Goal: Transaction & Acquisition: Purchase product/service

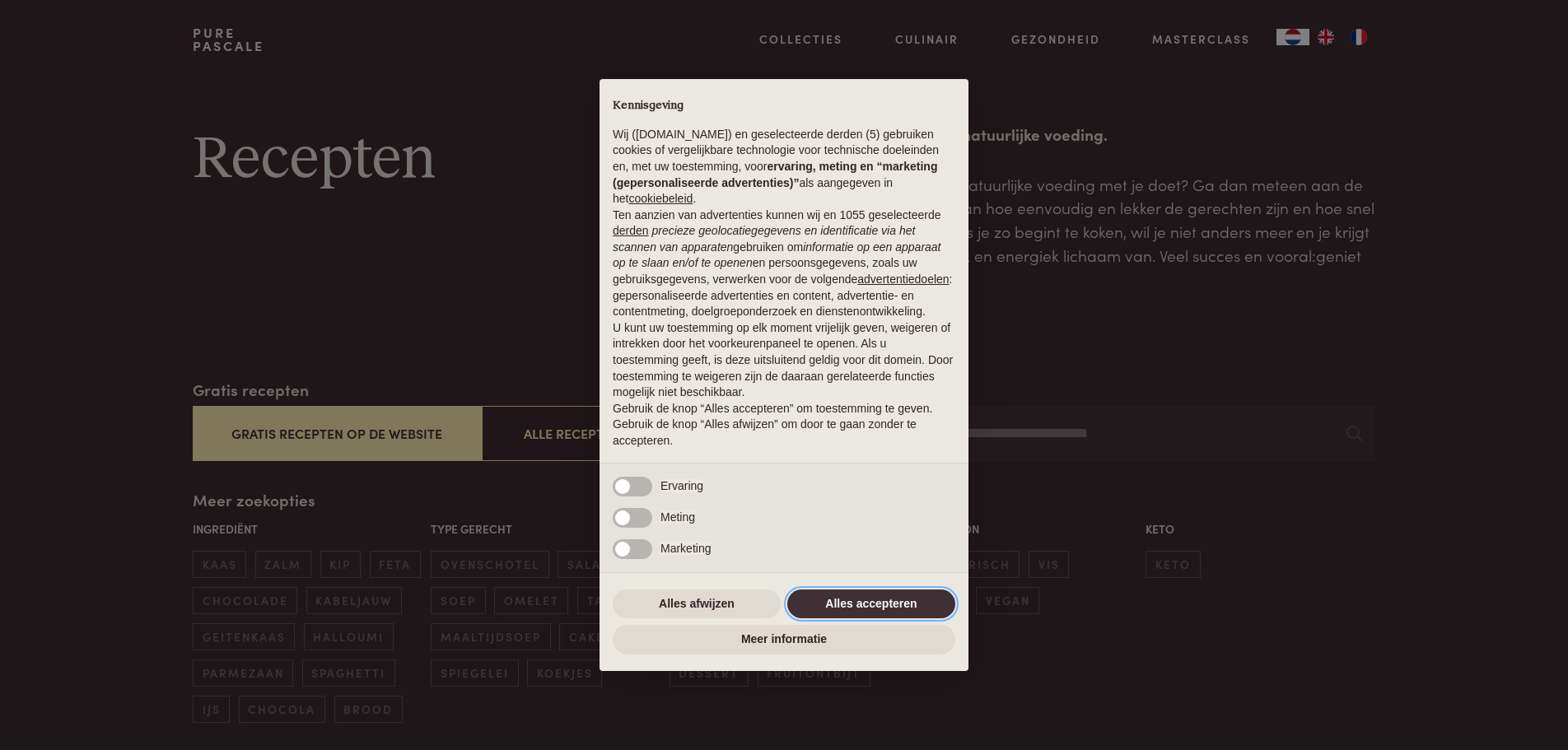
click at [895, 610] on button "Alles accepteren" at bounding box center [871, 604] width 168 height 29
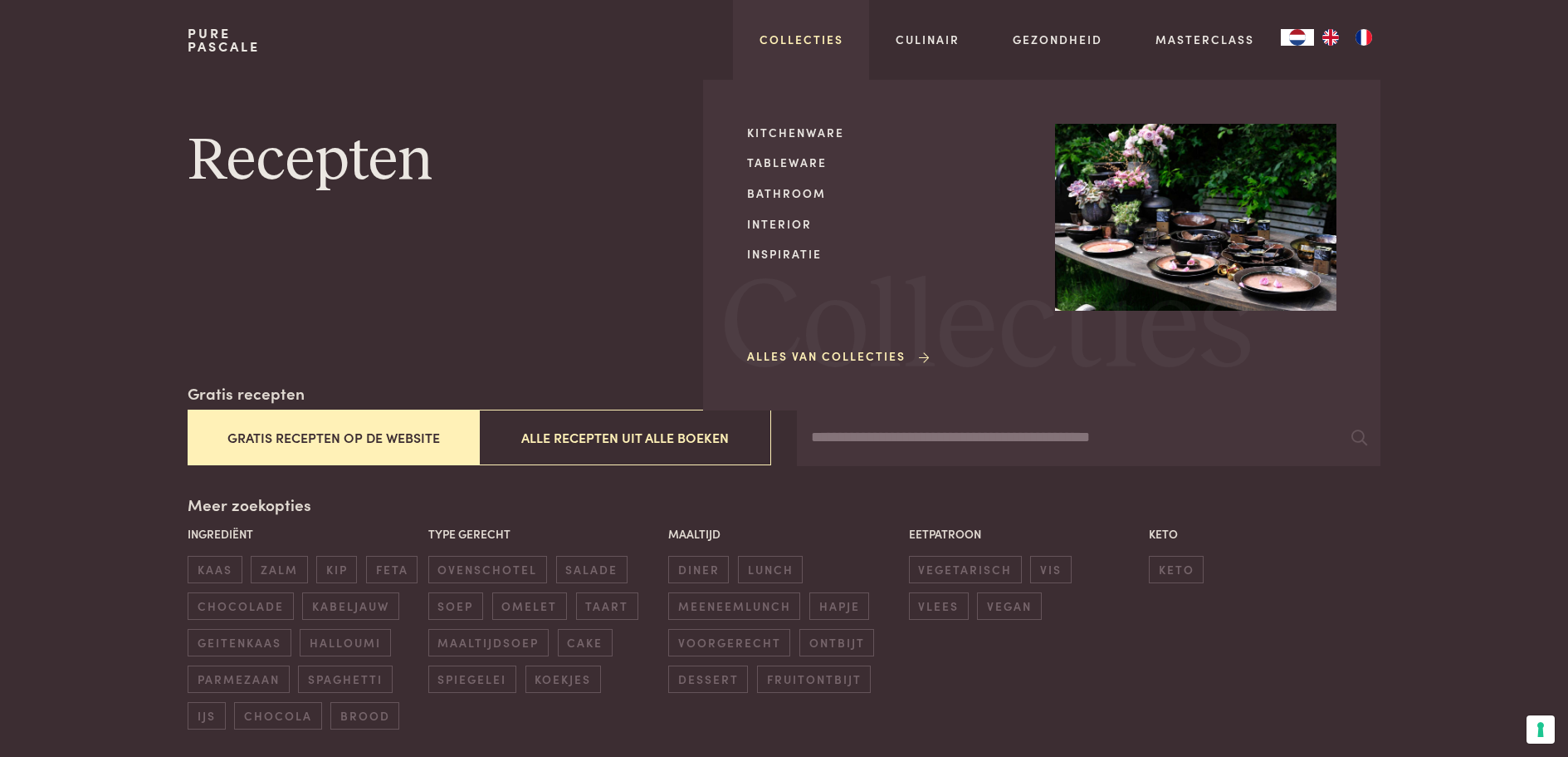
click at [813, 42] on link "Collecties" at bounding box center [801, 39] width 84 height 18
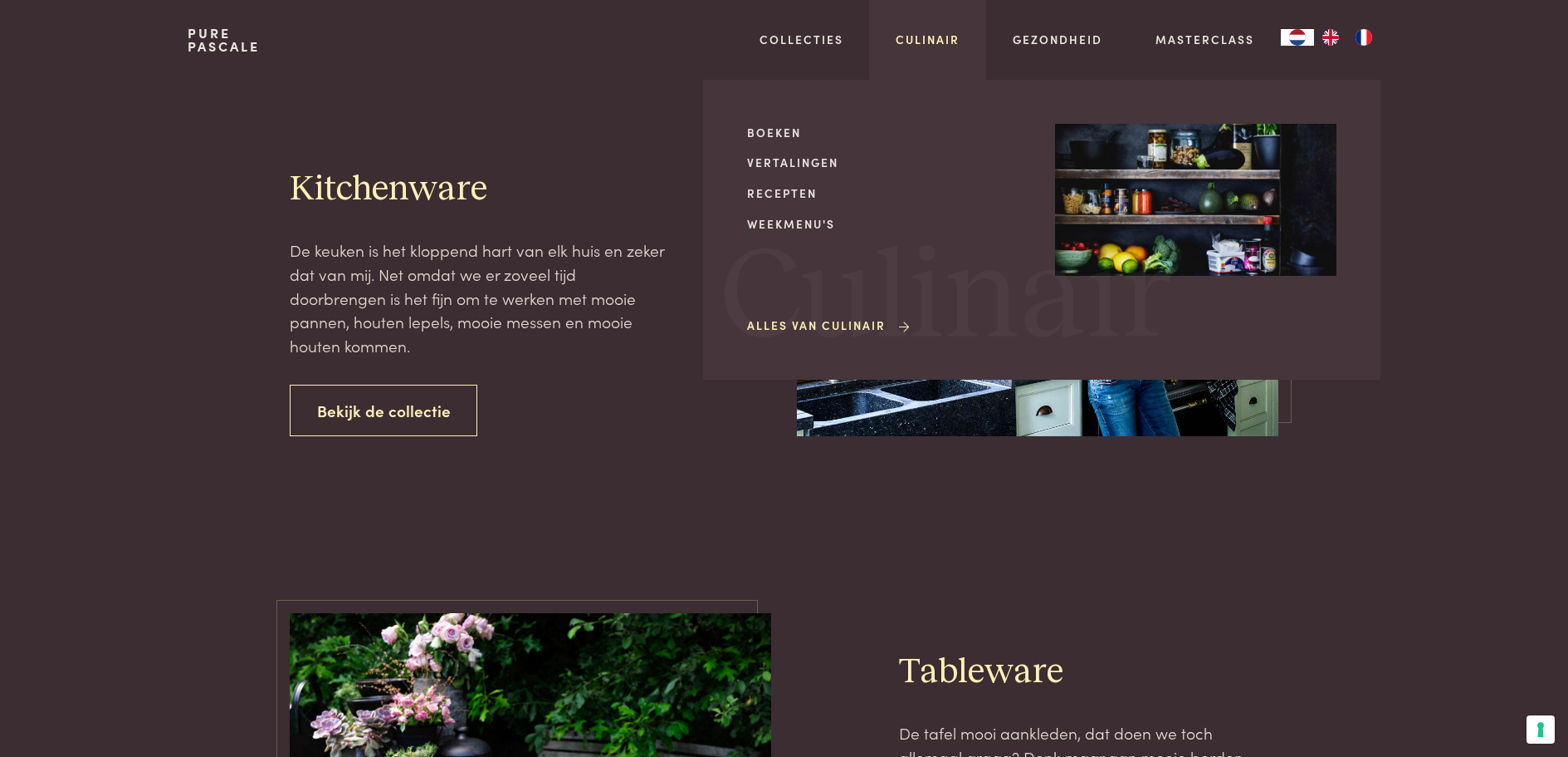
click at [935, 43] on link "Culinair" at bounding box center [927, 39] width 64 height 18
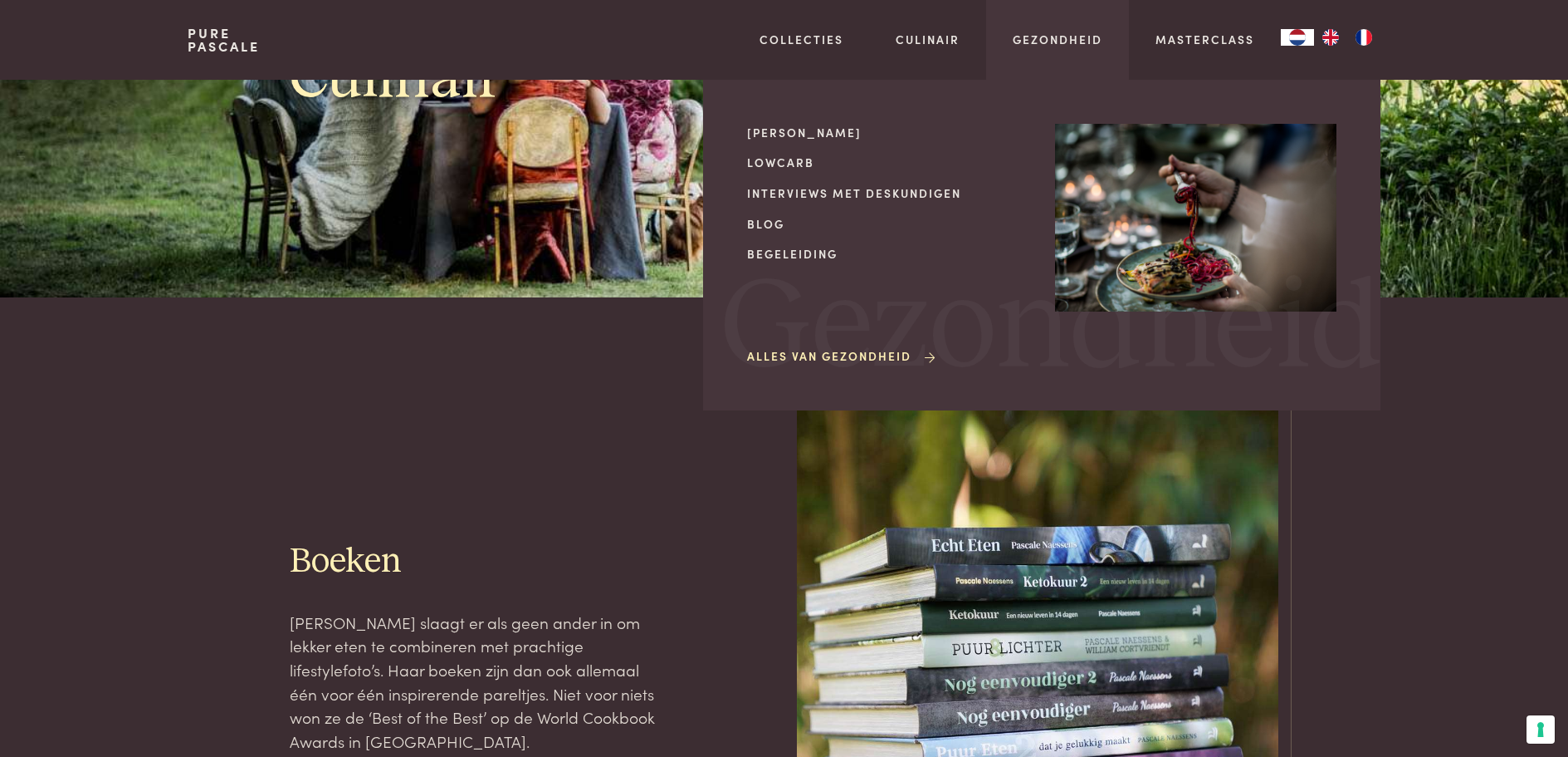
scroll to position [498, 0]
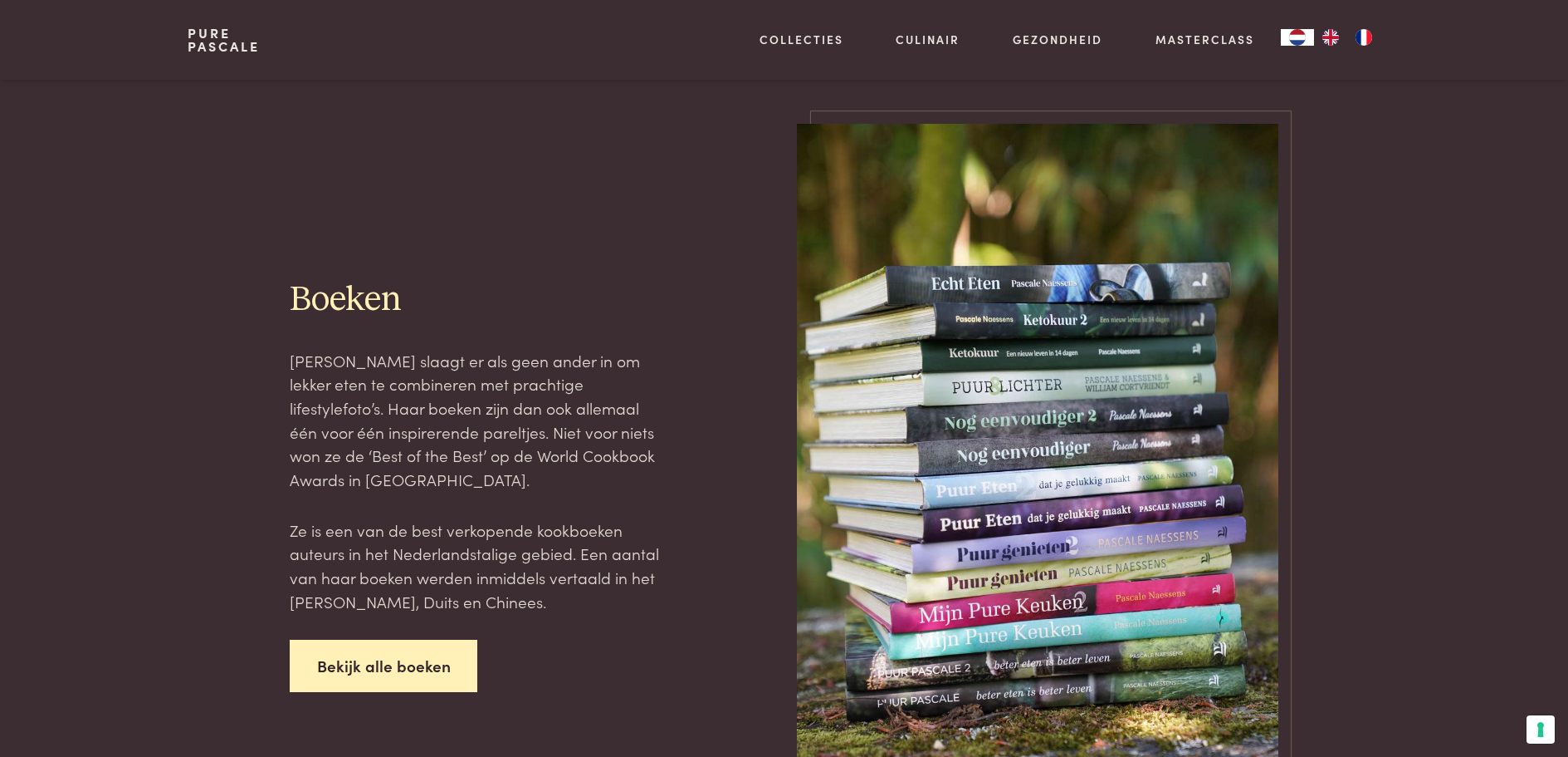
click at [362, 680] on link "Bekijk alle boeken" at bounding box center [383, 665] width 188 height 52
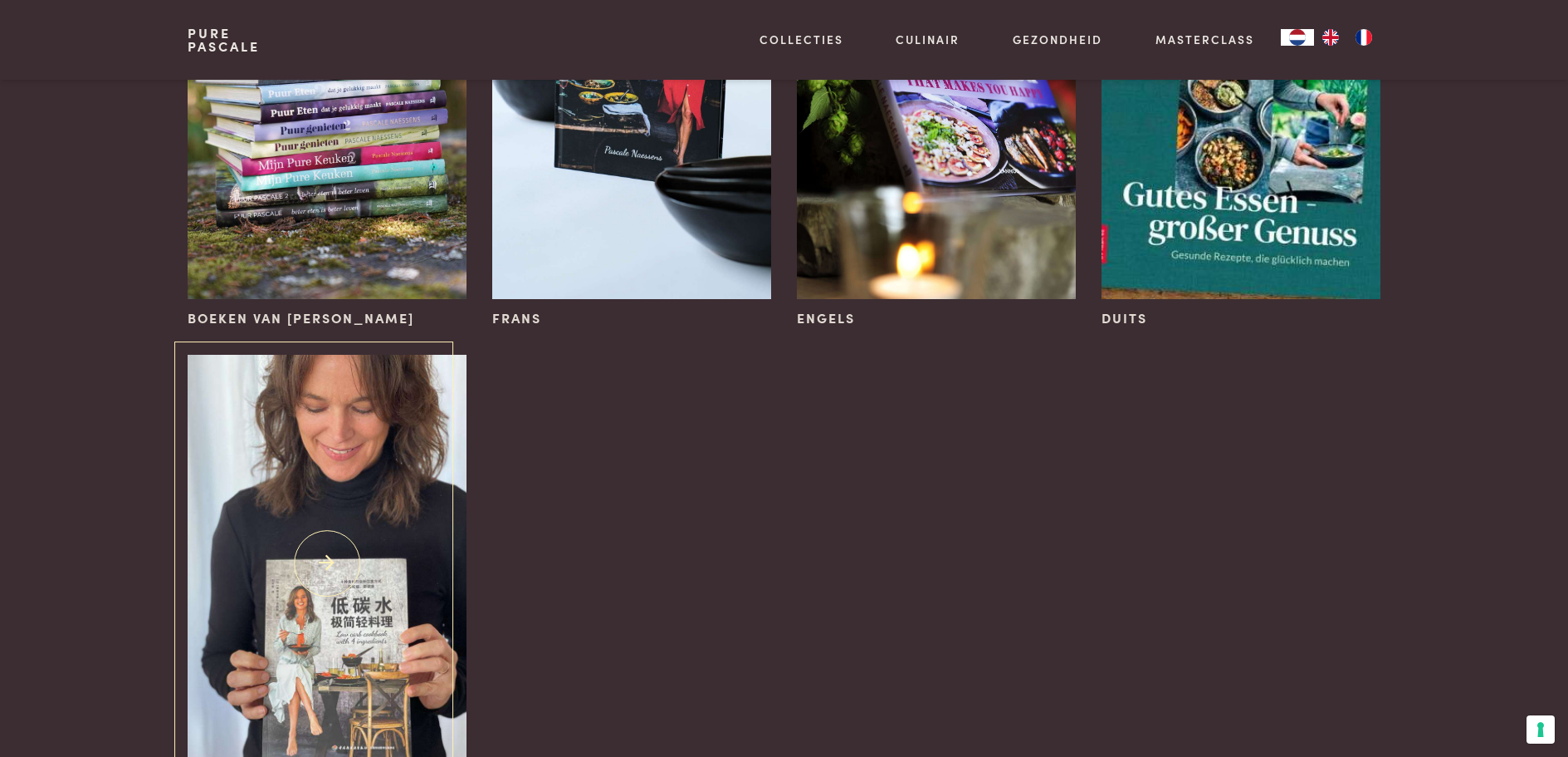
scroll to position [166, 0]
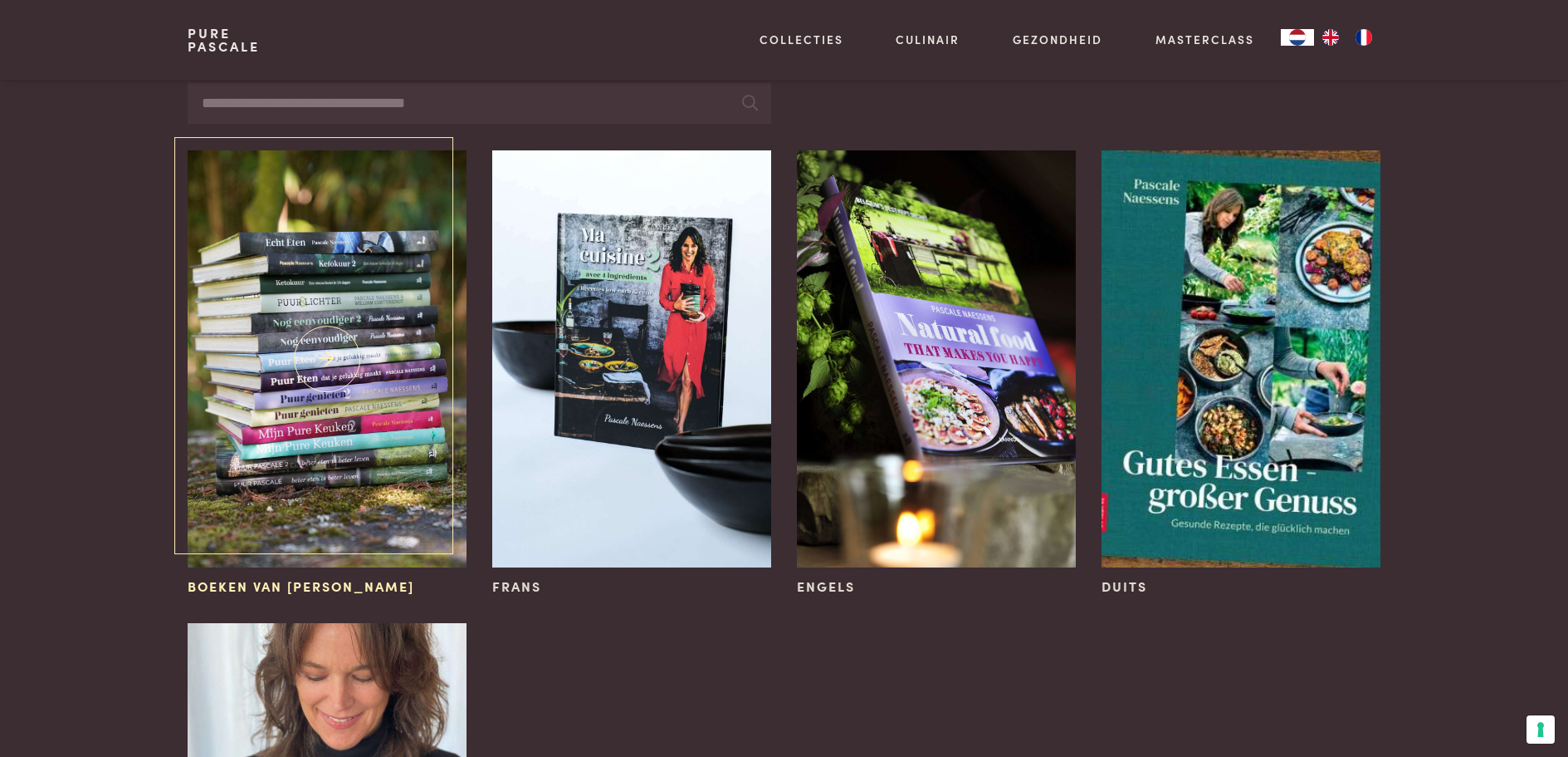
click at [429, 422] on img at bounding box center [327, 359] width 278 height 418
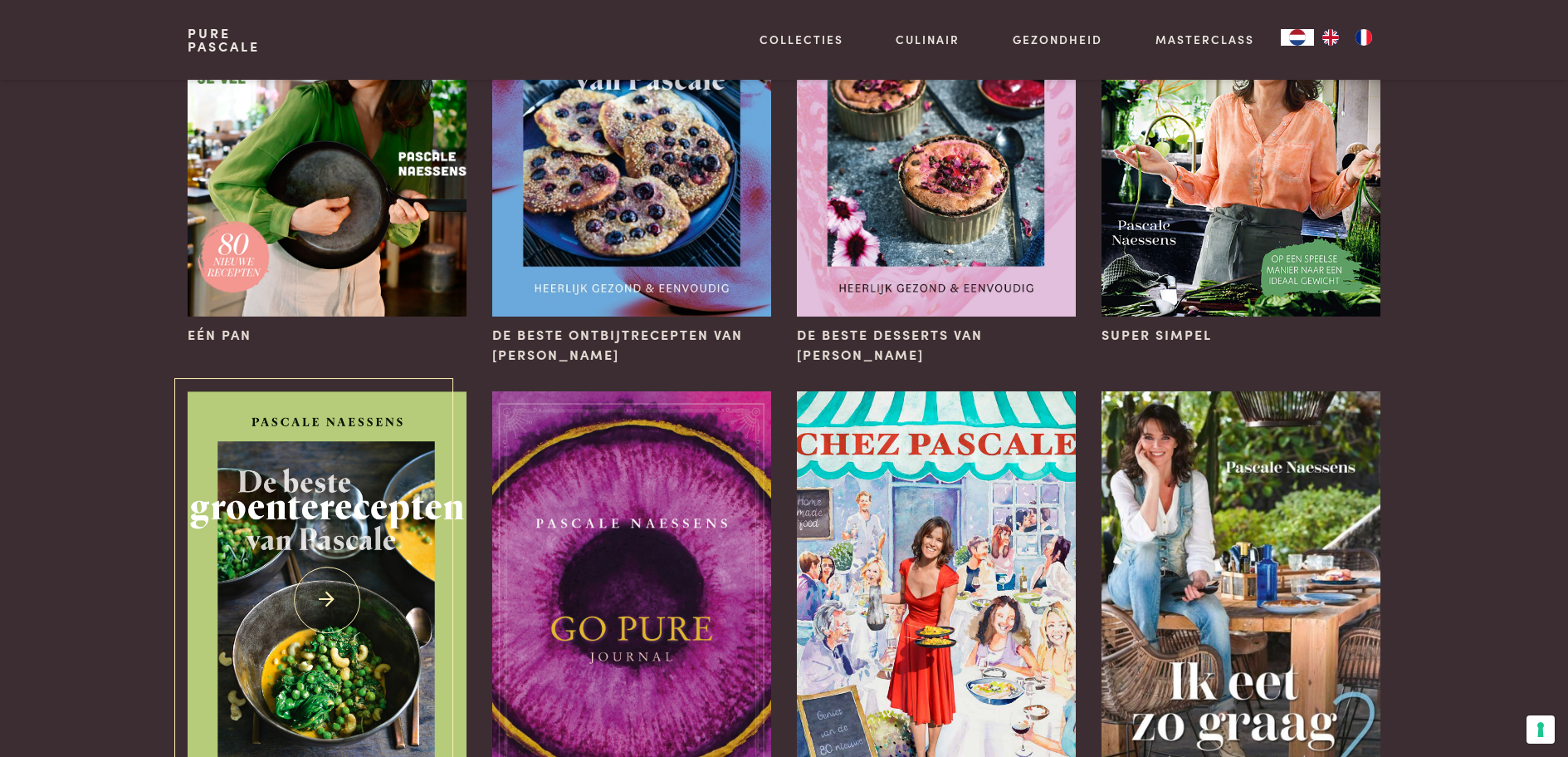
scroll to position [83, 0]
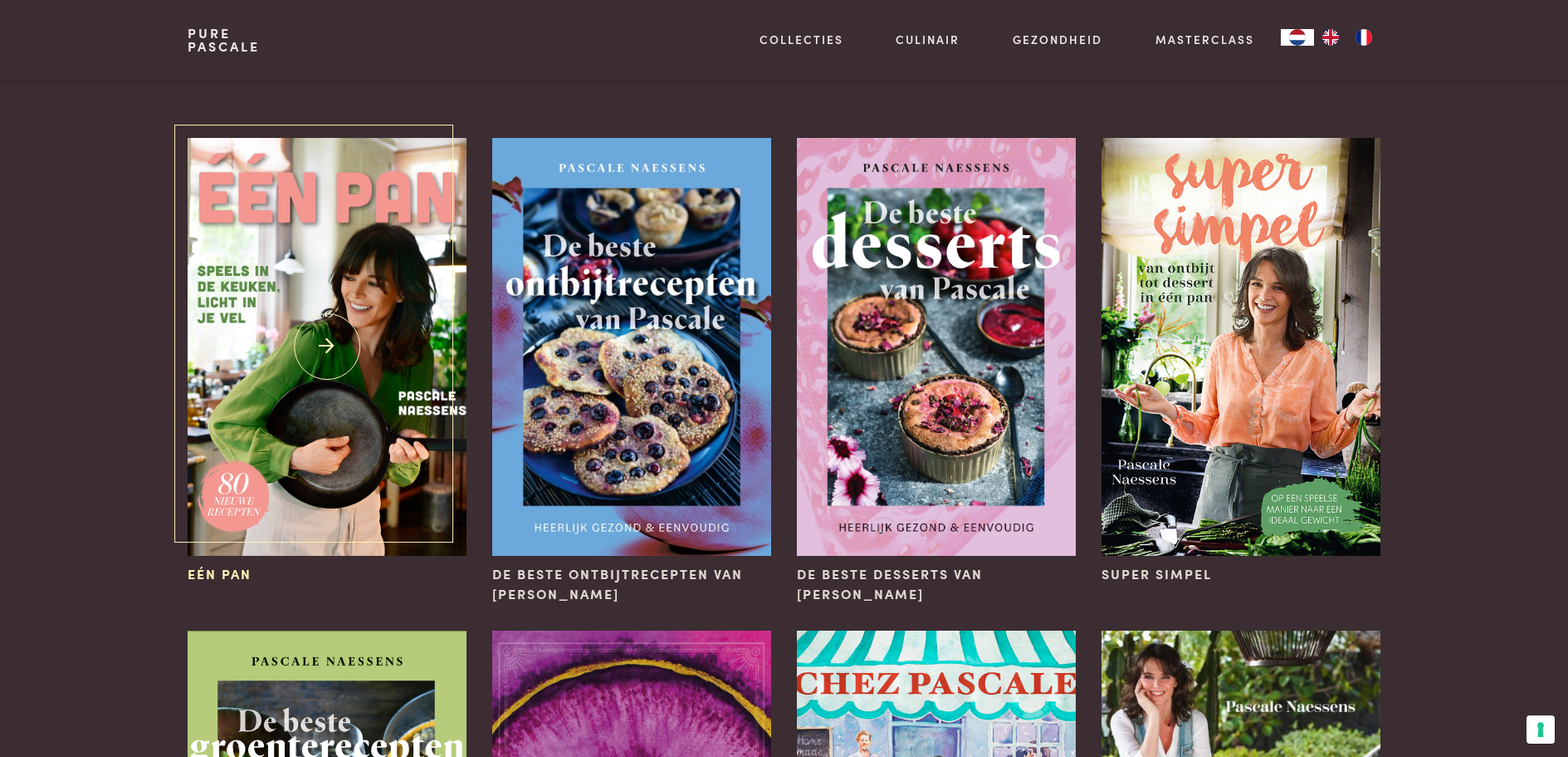
click at [335, 389] on img at bounding box center [327, 347] width 278 height 418
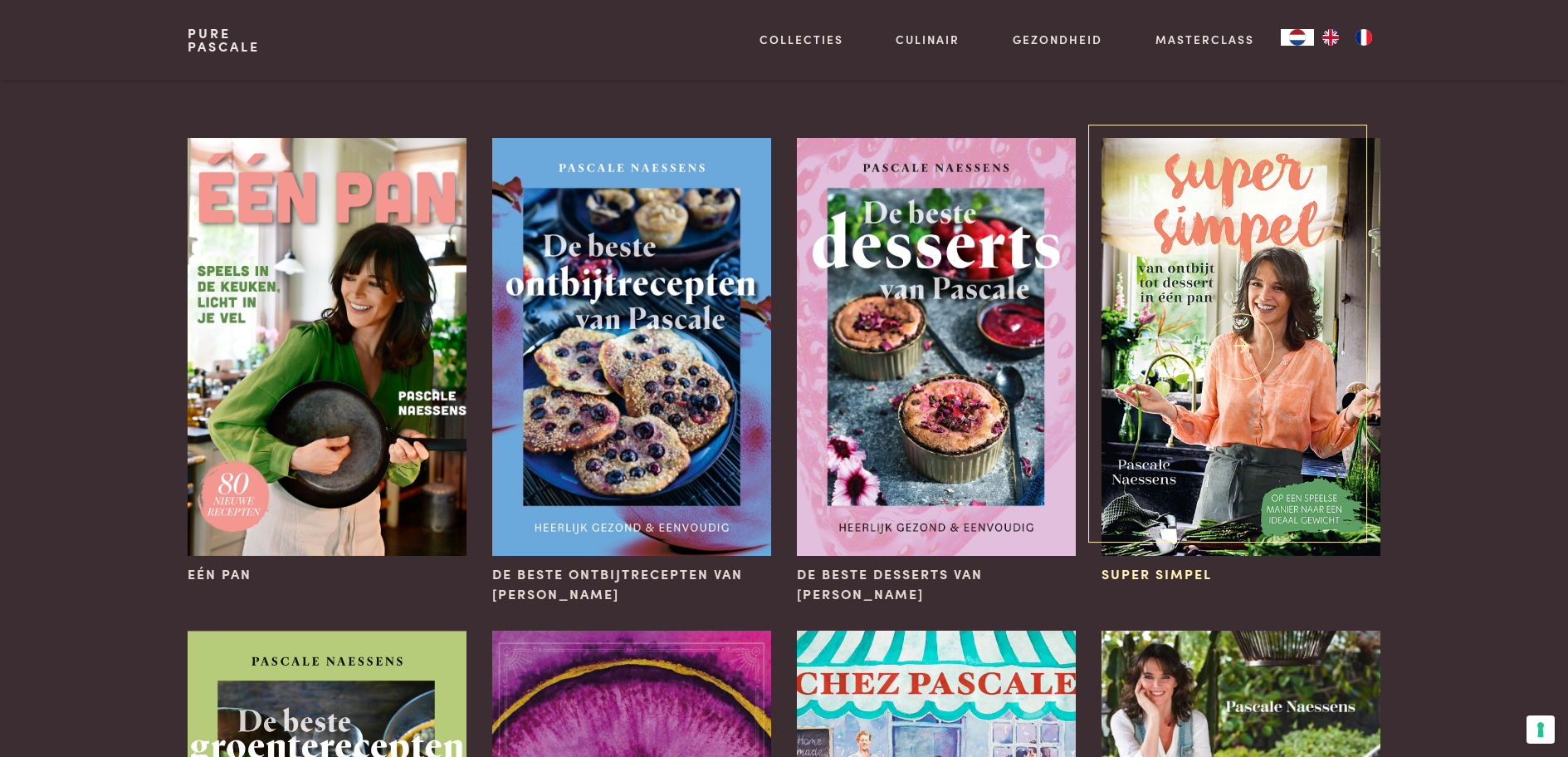
click at [1275, 262] on img at bounding box center [1241, 347] width 278 height 418
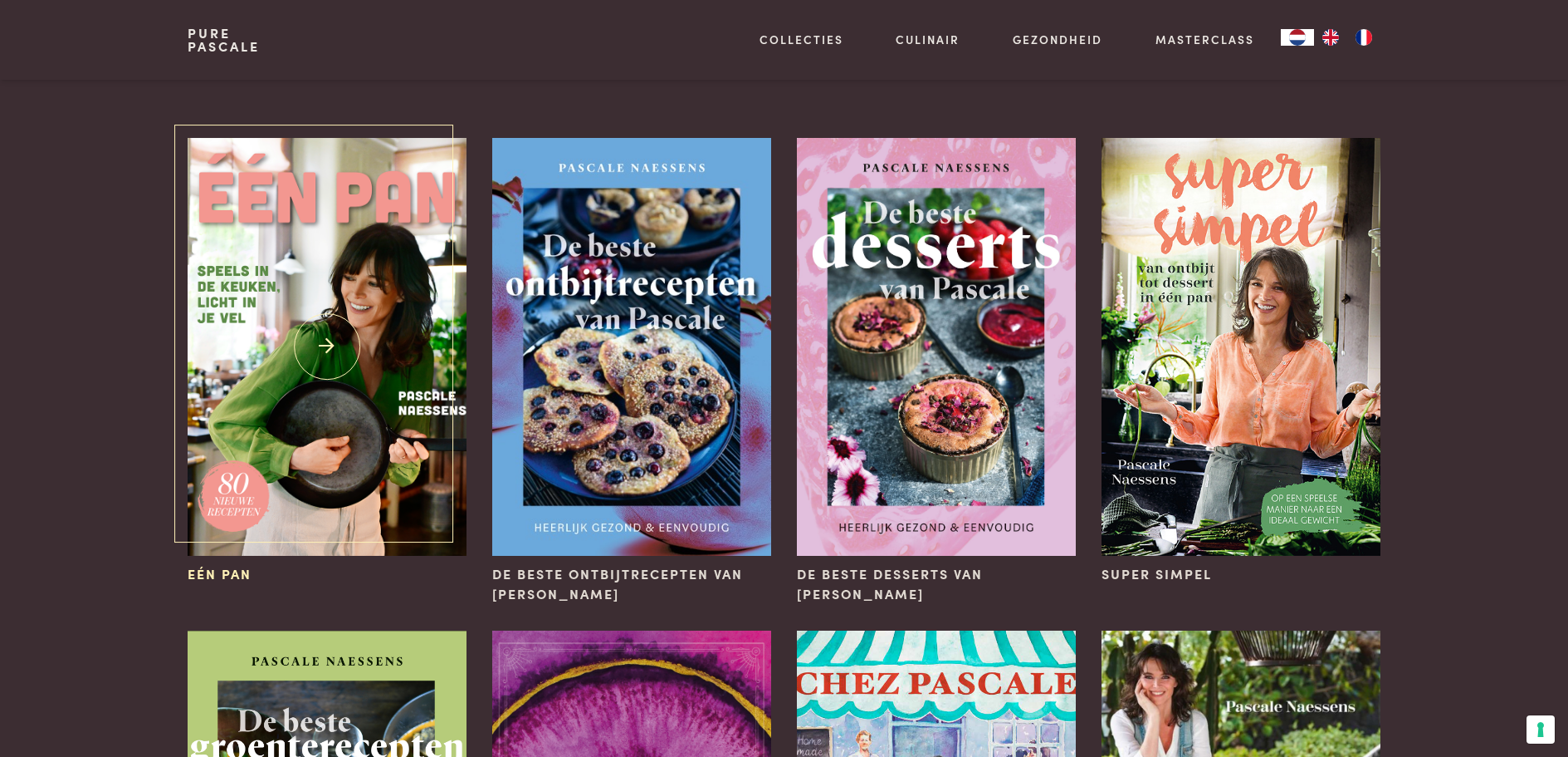
click at [252, 228] on img at bounding box center [327, 347] width 278 height 418
click at [786, 286] on div "De beste desserts van Pascale" at bounding box center [936, 371] width 305 height 493
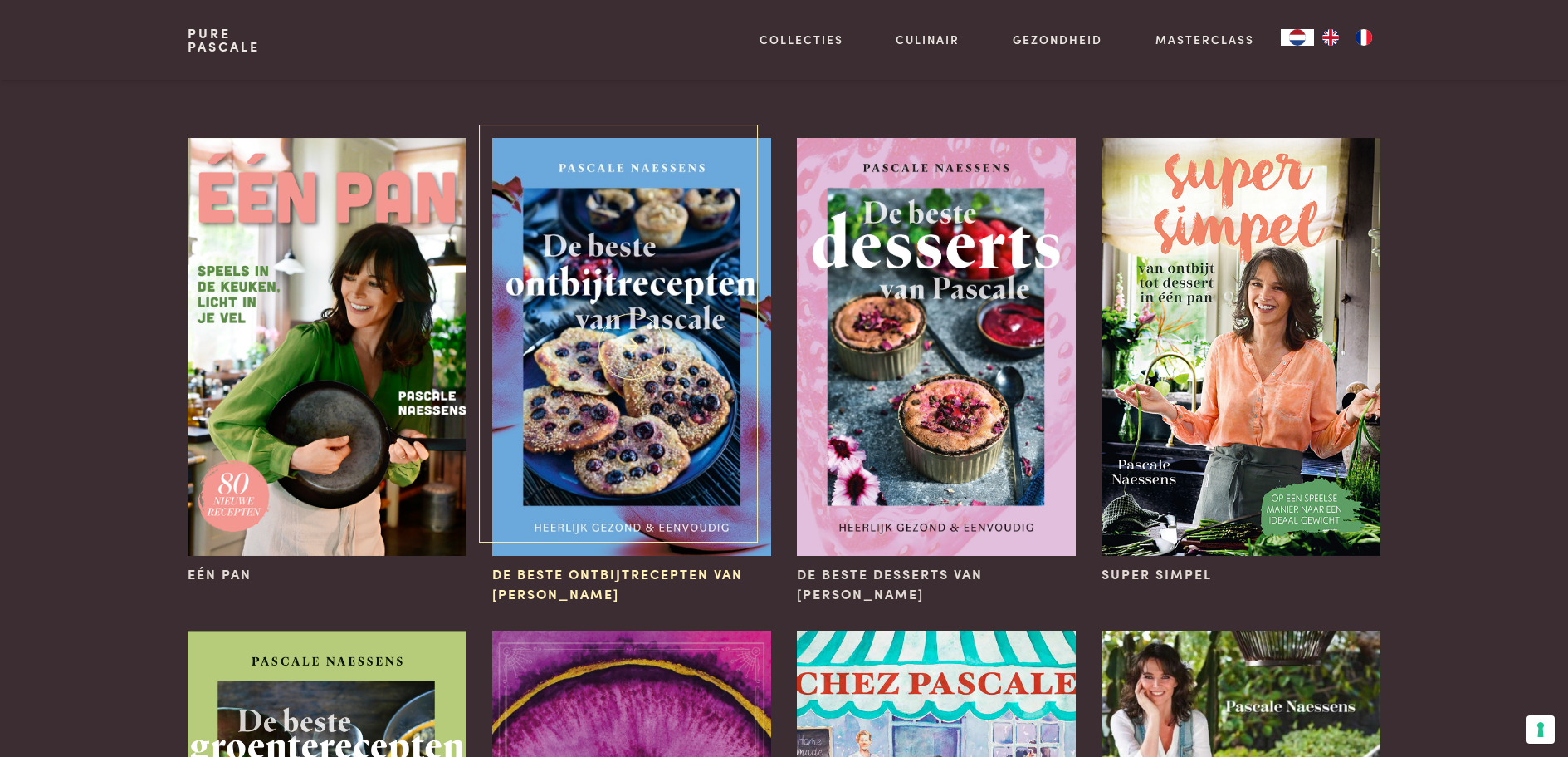
click at [729, 293] on img at bounding box center [632, 347] width 278 height 418
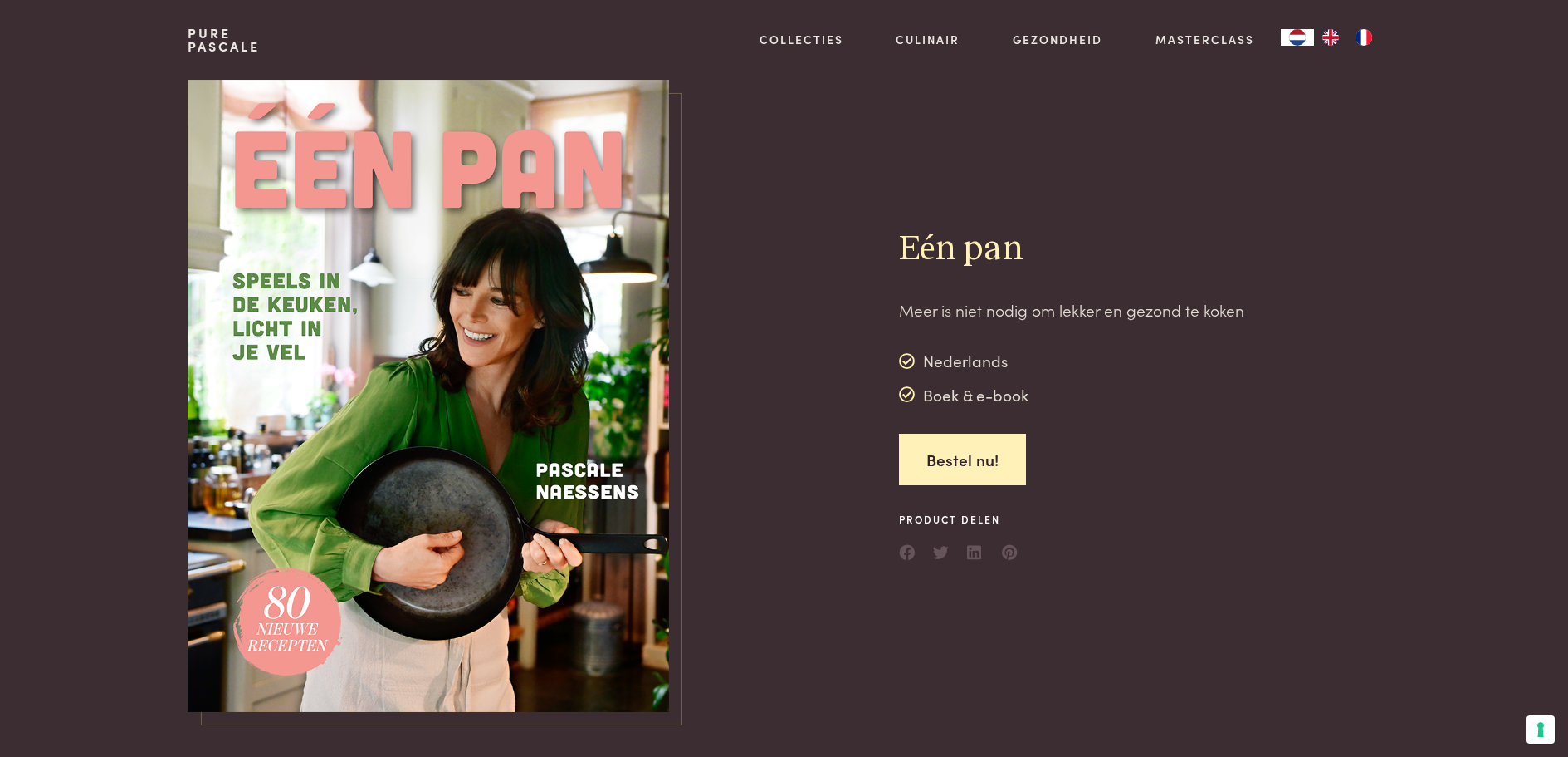
click at [546, 448] on img at bounding box center [429, 396] width 482 height 632
click at [959, 460] on link "Bestel nu!" at bounding box center [962, 460] width 127 height 52
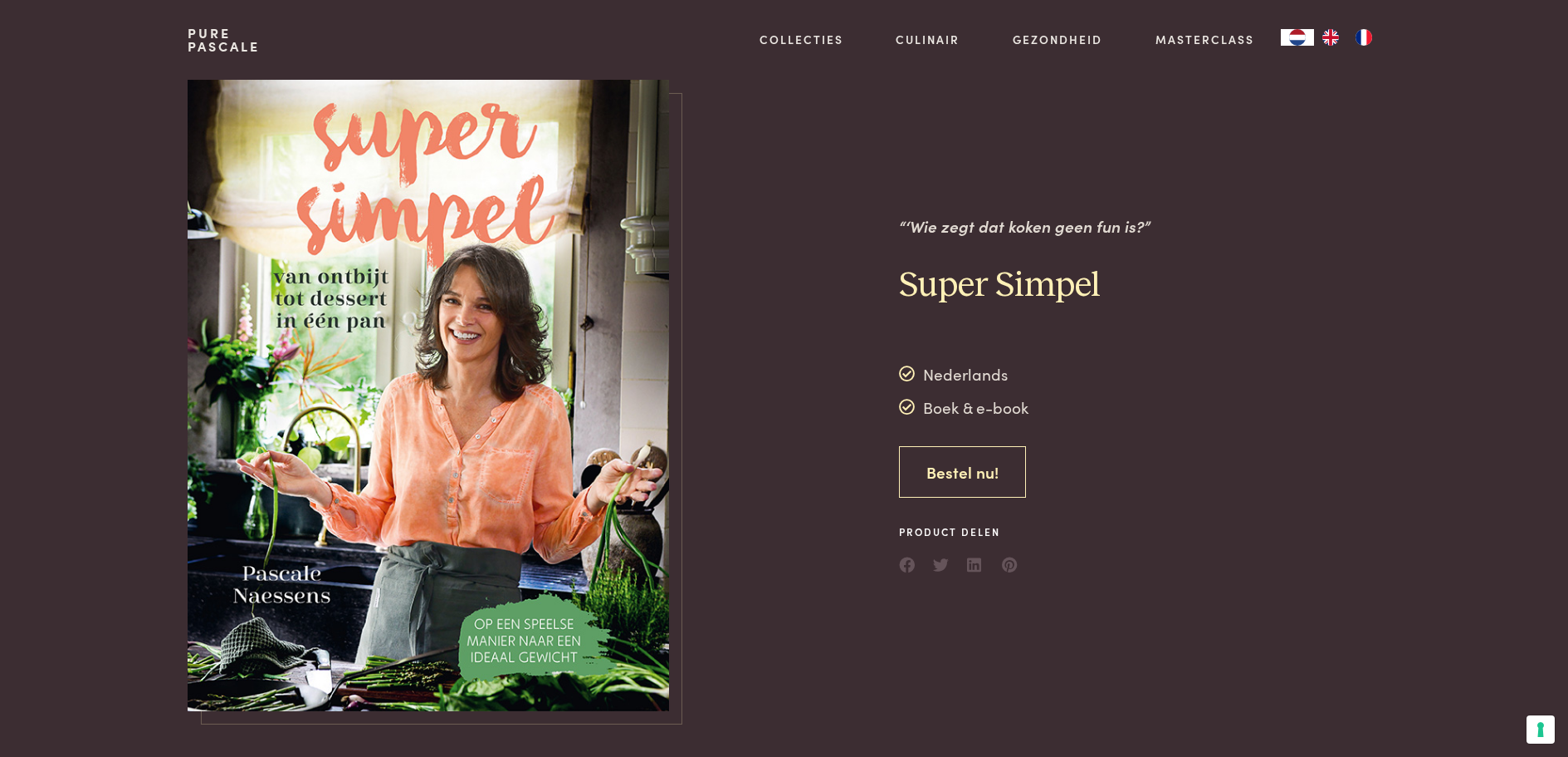
click at [969, 469] on link "Bestel nu!" at bounding box center [962, 472] width 127 height 52
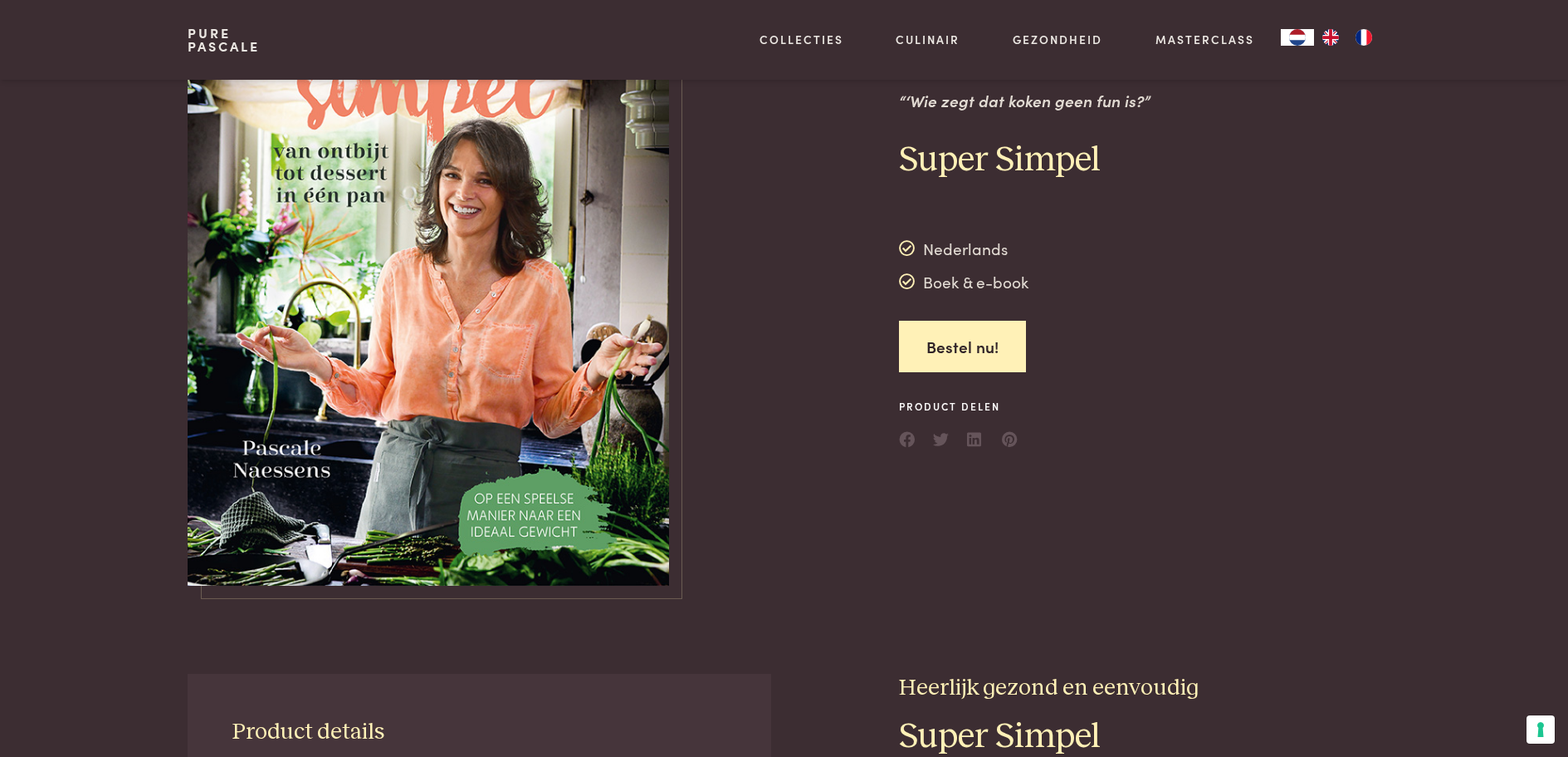
scroll to position [582, 0]
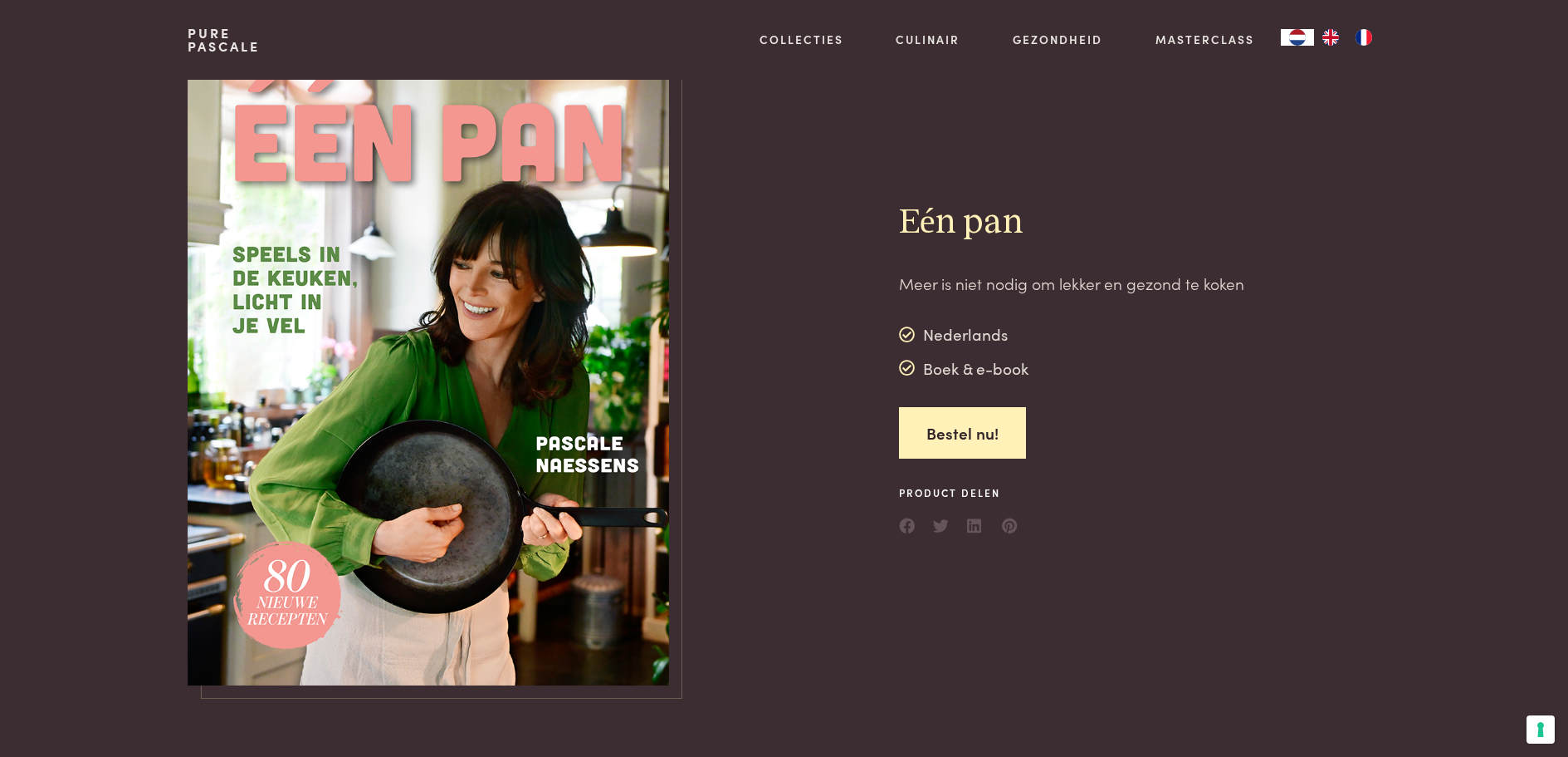
scroll to position [664, 0]
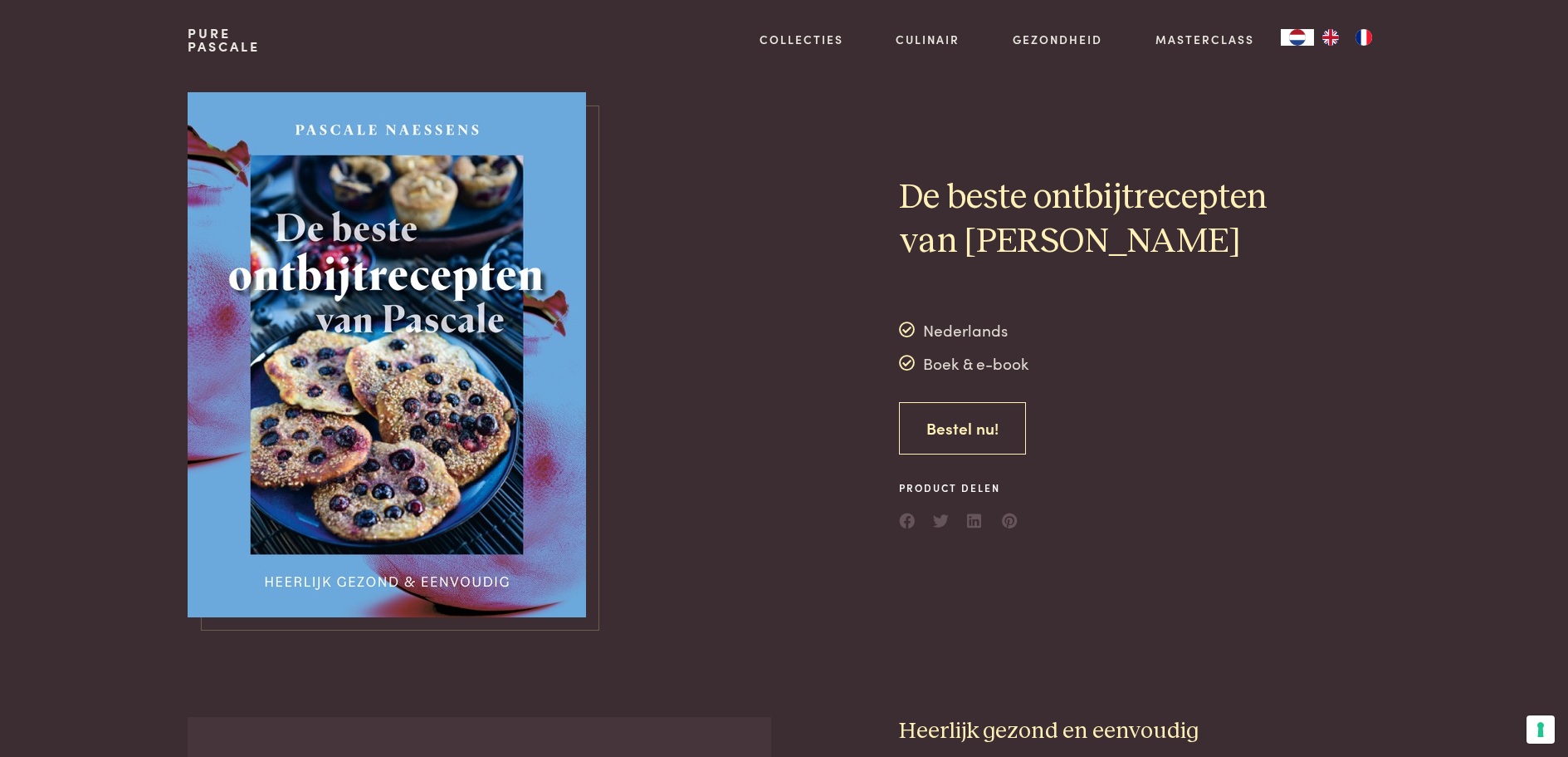
click at [930, 446] on link "Bestel nu!" at bounding box center [962, 428] width 127 height 52
